Goal: Task Accomplishment & Management: Use online tool/utility

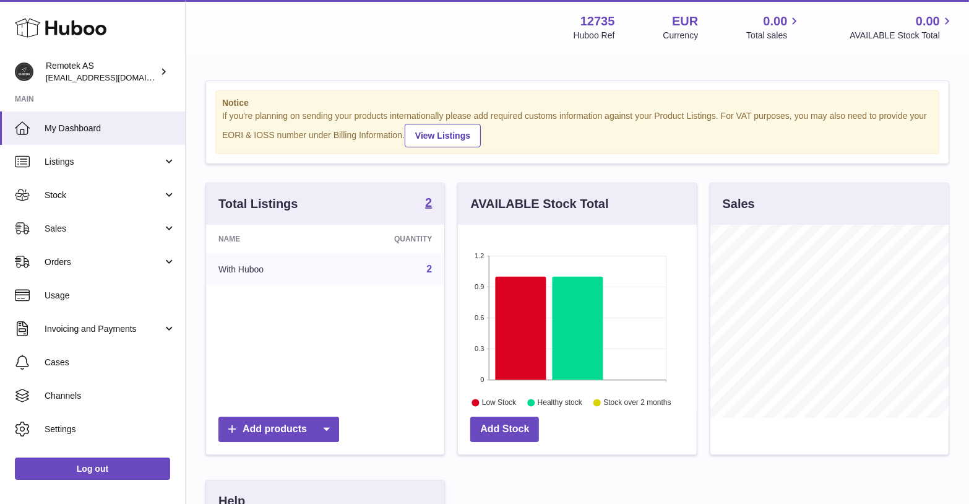
scroll to position [193, 239]
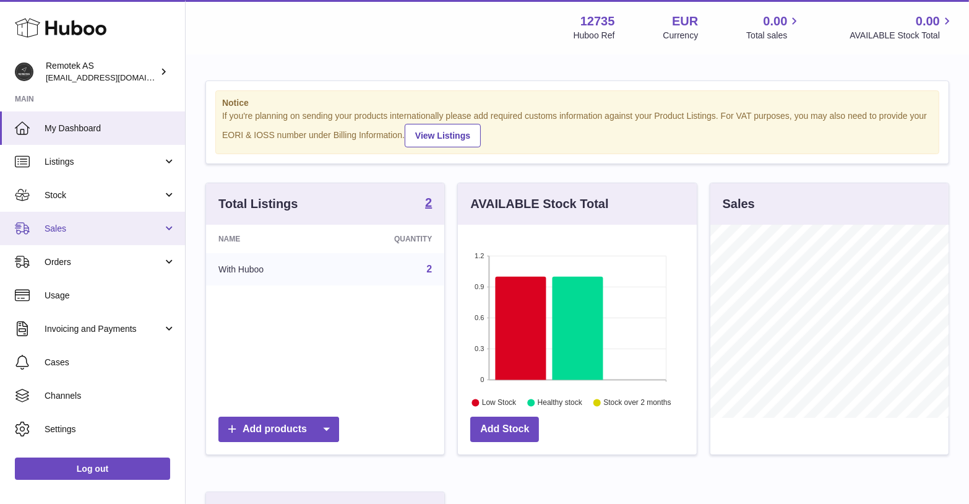
click at [58, 225] on span "Sales" at bounding box center [104, 229] width 118 height 12
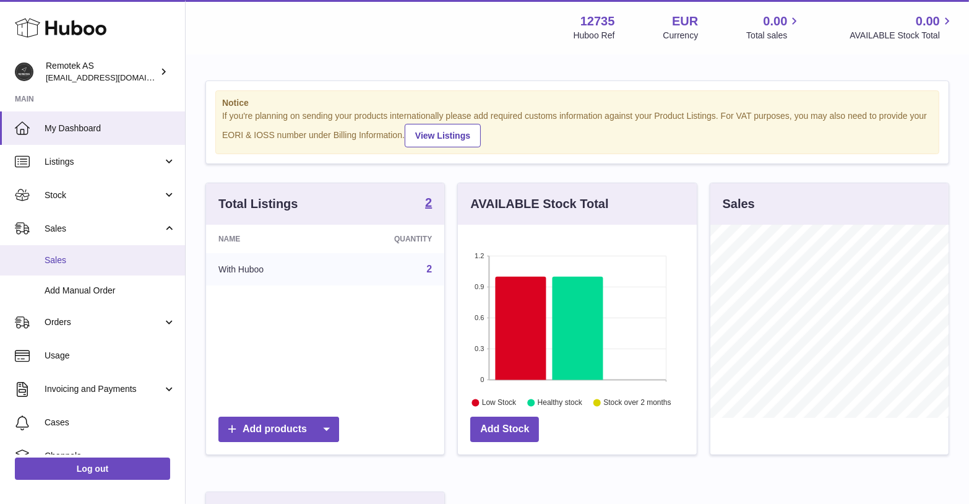
click at [67, 258] on span "Sales" at bounding box center [110, 260] width 131 height 12
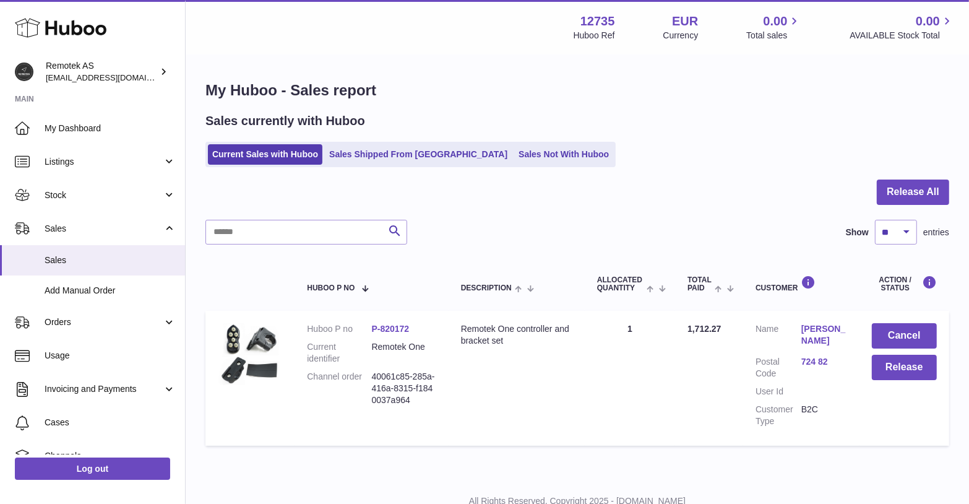
click at [808, 334] on link "Anders Lööf" at bounding box center [825, 335] width 46 height 24
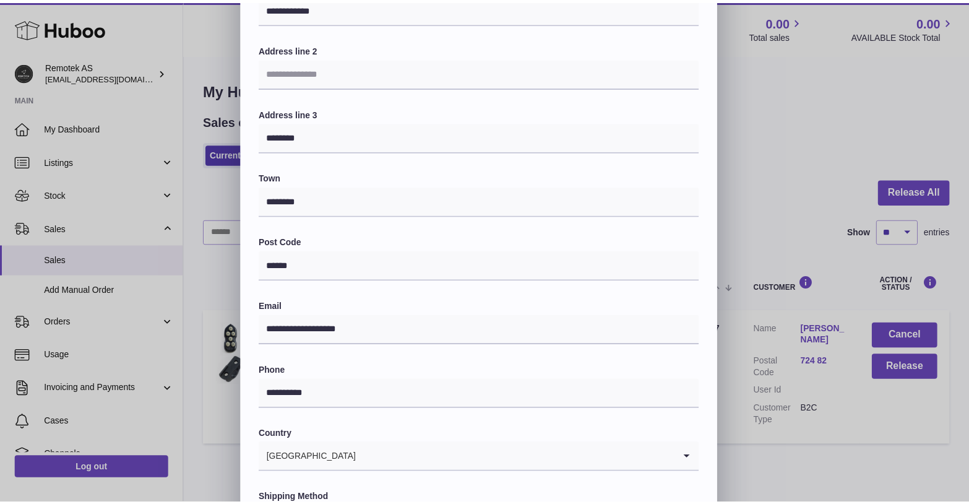
scroll to position [26, 0]
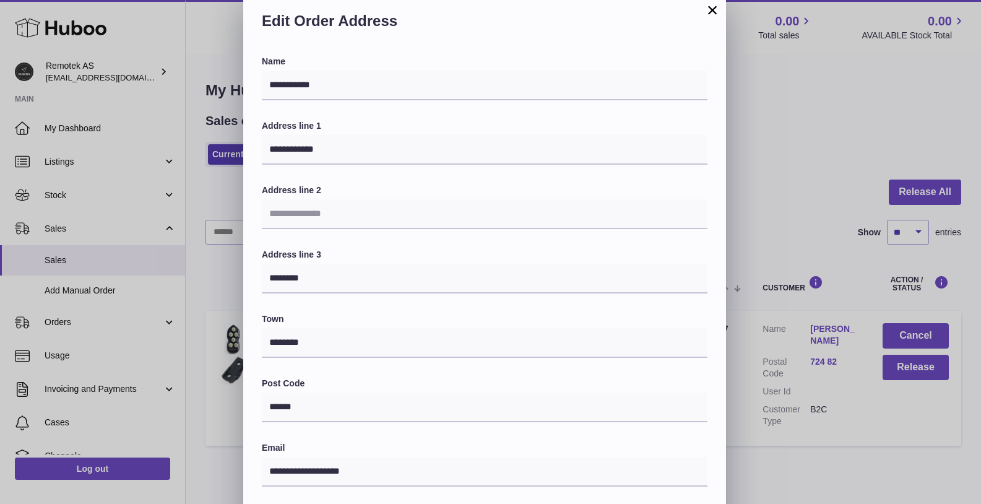
click at [709, 11] on button "×" at bounding box center [712, 9] width 15 height 15
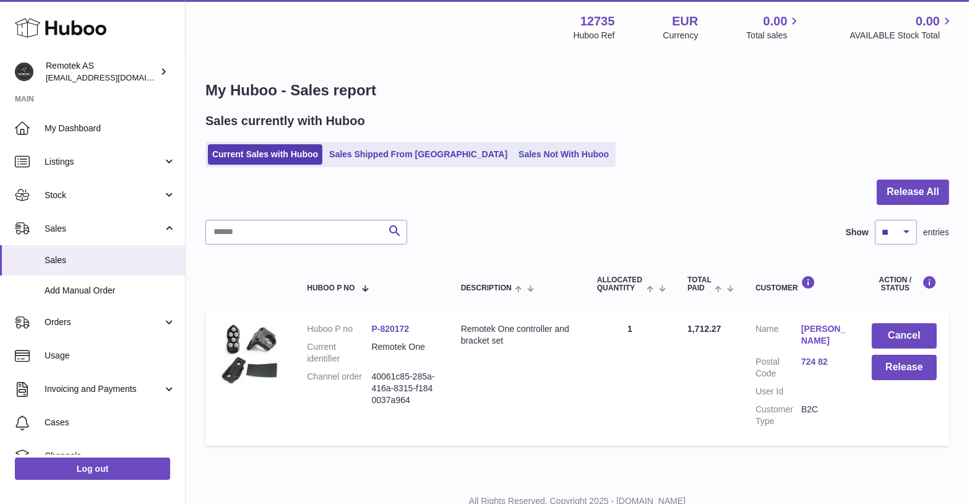
scroll to position [0, 0]
click at [896, 370] on button "Release" at bounding box center [904, 367] width 65 height 25
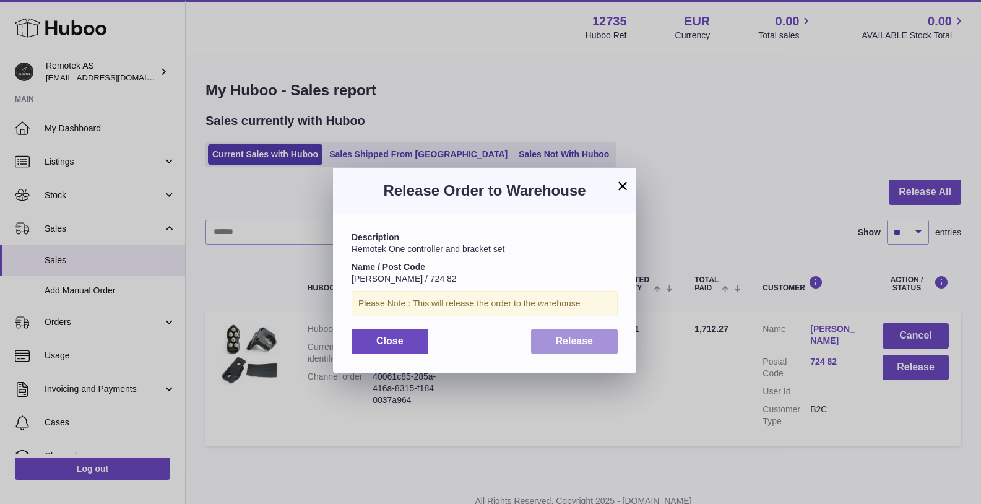
click at [563, 338] on span "Release" at bounding box center [575, 341] width 38 height 11
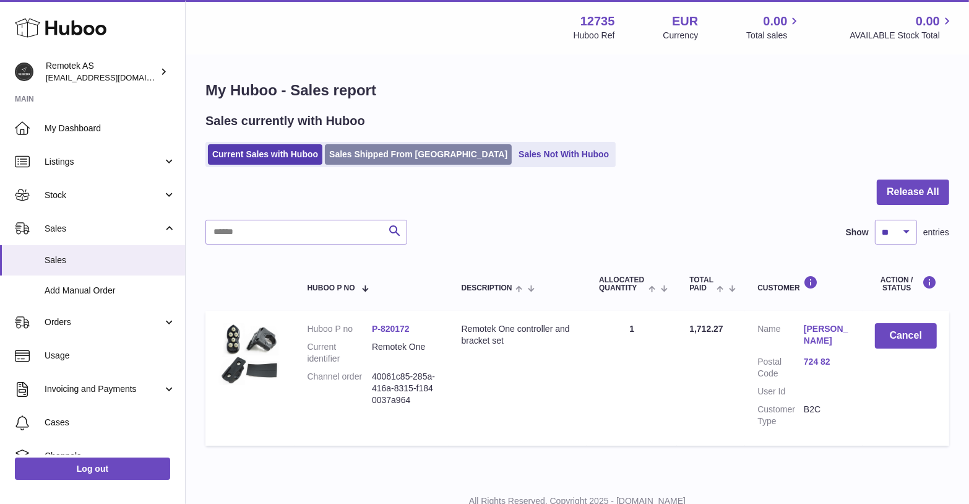
click at [385, 159] on link "Sales Shipped From [GEOGRAPHIC_DATA]" at bounding box center [418, 154] width 187 height 20
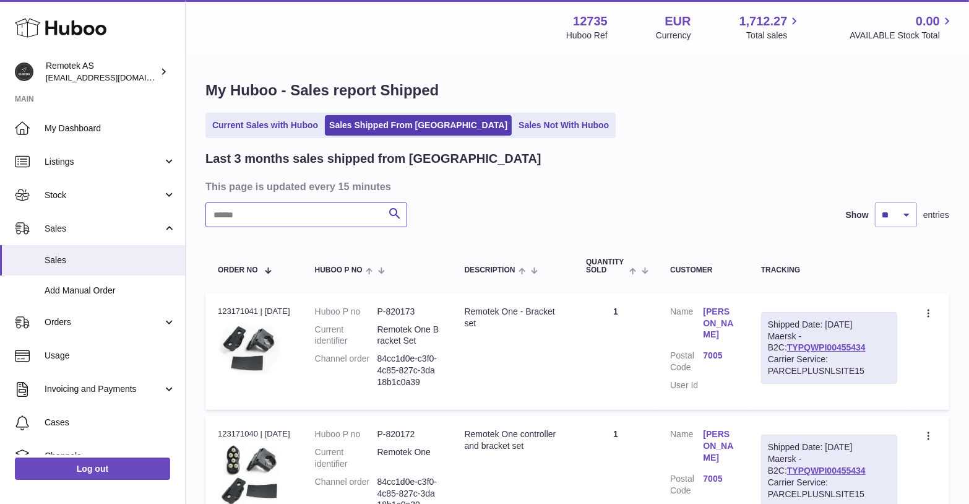
click at [345, 221] on input "text" at bounding box center [307, 214] width 202 height 25
type input "**"
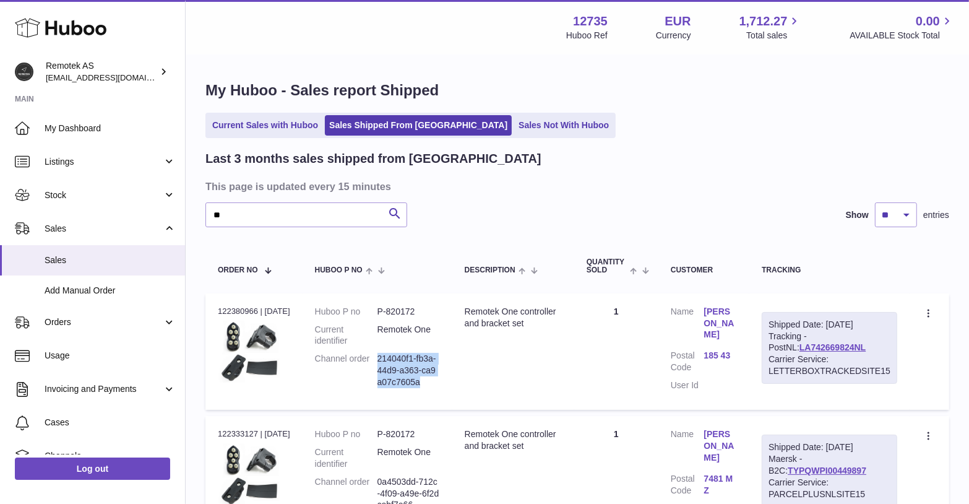
drag, startPoint x: 383, startPoint y: 358, endPoint x: 456, endPoint y: 387, distance: 79.0
click at [456, 387] on tr "Order no 122380966 | 6th Aug Huboo P no P-820172 Current identifier Remotek One…" at bounding box center [578, 351] width 744 height 116
copy dd "214040f1-fb3a-44d9-a363-ca9a07c7605a"
click at [814, 349] on link "LA742669824NL" at bounding box center [833, 347] width 66 height 10
